Goal: Find specific page/section: Find specific page/section

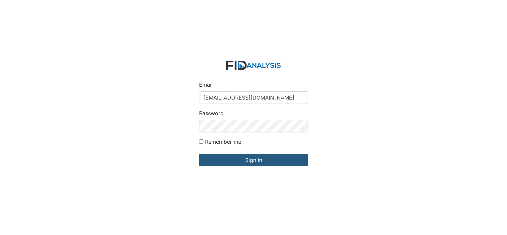
click at [239, 162] on input "Sign in" at bounding box center [253, 160] width 109 height 13
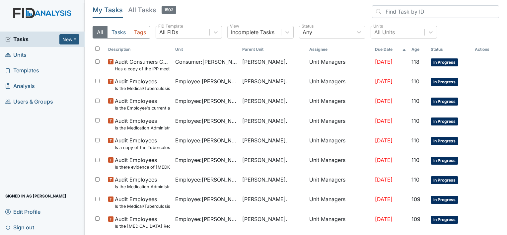
click at [25, 56] on span "Units" at bounding box center [15, 55] width 21 height 10
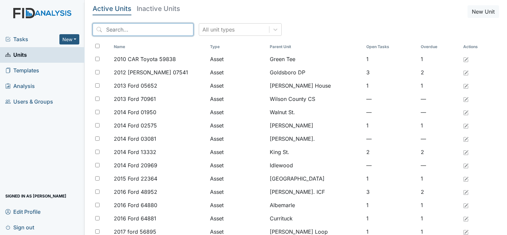
click at [117, 30] on input "search" at bounding box center [143, 29] width 101 height 13
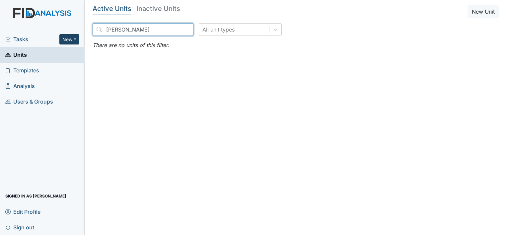
type input "flossie hickman"
click at [74, 41] on button "New" at bounding box center [69, 39] width 20 height 10
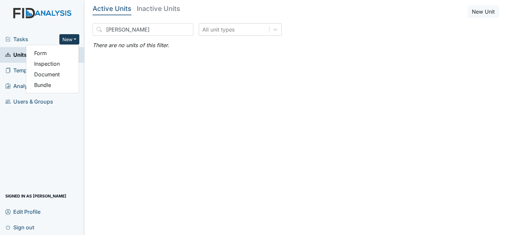
click at [67, 118] on div "Tasks New Form Inspection Document Bundle Units Templates Analysis Users & Grou…" at bounding box center [42, 134] width 85 height 204
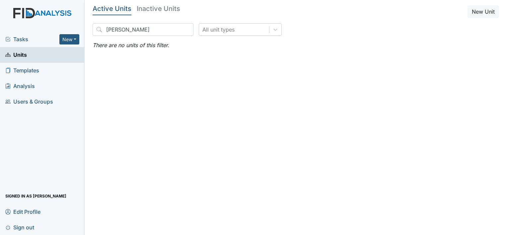
click at [24, 39] on span "Tasks" at bounding box center [32, 39] width 54 height 8
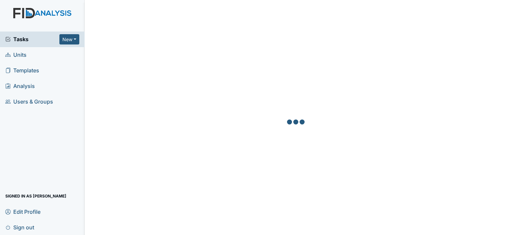
click at [24, 57] on span "Units" at bounding box center [15, 55] width 21 height 10
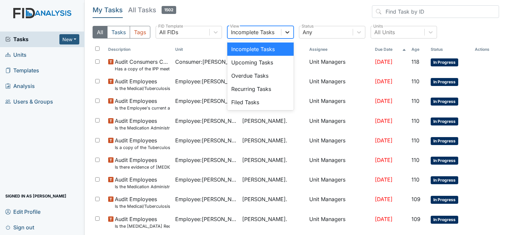
click at [288, 32] on icon at bounding box center [287, 32] width 7 height 7
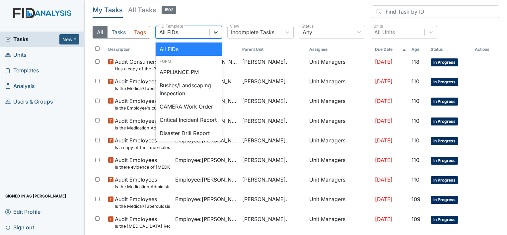
click at [216, 33] on icon at bounding box center [216, 32] width 4 height 2
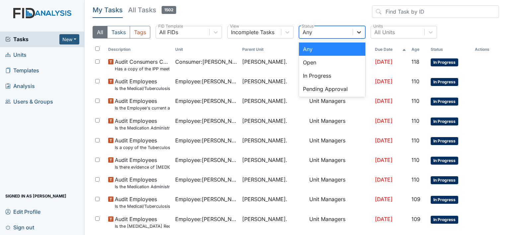
click at [357, 35] on icon at bounding box center [359, 32] width 7 height 7
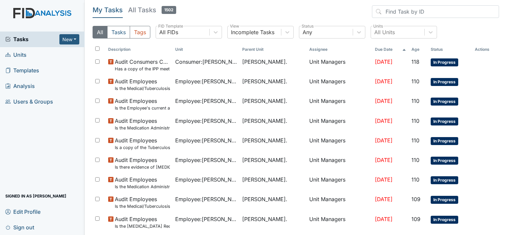
click at [314, 1] on main "My Tasks All Tasks 1502 All Tasks Tags All FIDs FID Template Incomplete Tasks V…" at bounding box center [296, 117] width 423 height 235
click at [24, 53] on span "Units" at bounding box center [15, 55] width 21 height 10
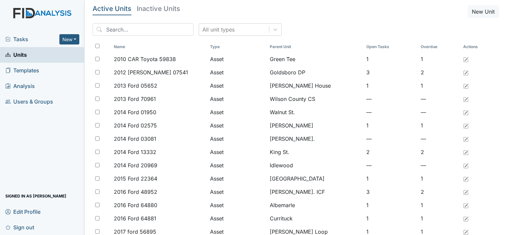
click at [26, 37] on span "Tasks" at bounding box center [32, 39] width 54 height 8
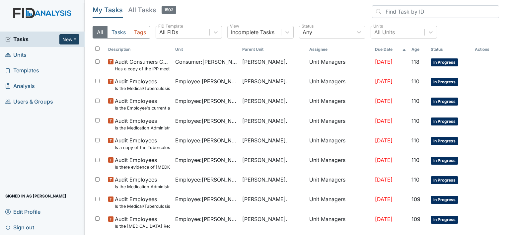
click at [71, 37] on button "New" at bounding box center [69, 39] width 20 height 10
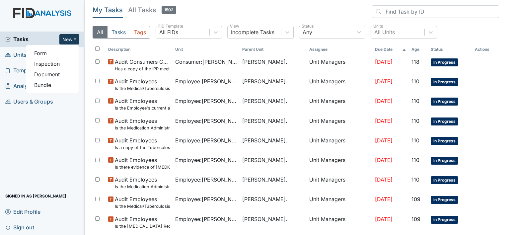
click at [64, 19] on img at bounding box center [42, 20] width 85 height 24
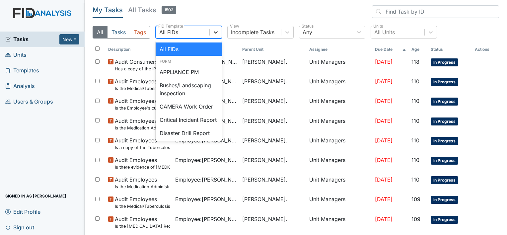
click at [216, 37] on div at bounding box center [216, 32] width 12 height 12
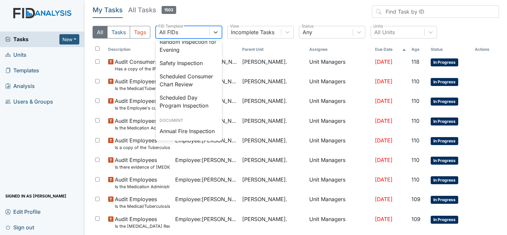
scroll to position [655, 0]
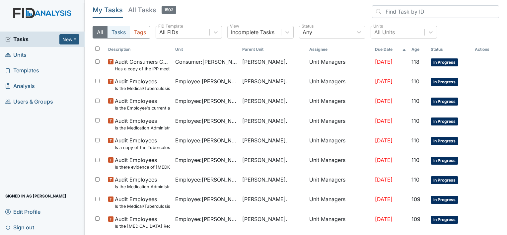
click at [116, 33] on button "Tasks" at bounding box center [118, 32] width 23 height 13
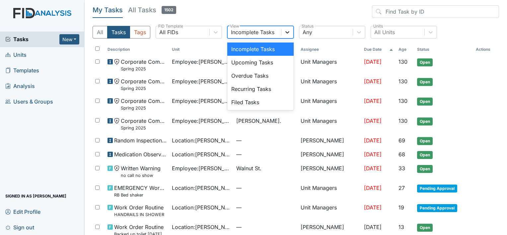
click at [287, 32] on icon at bounding box center [287, 32] width 7 height 7
click at [384, 12] on input "search" at bounding box center [435, 11] width 127 height 13
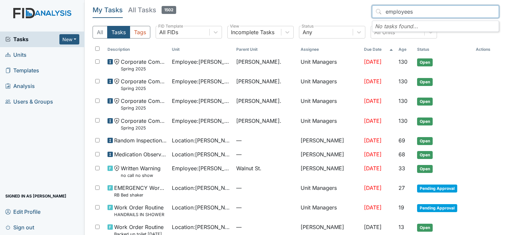
type input "employees"
click at [14, 56] on span "Units" at bounding box center [15, 55] width 21 height 10
